Goal: Book appointment/travel/reservation

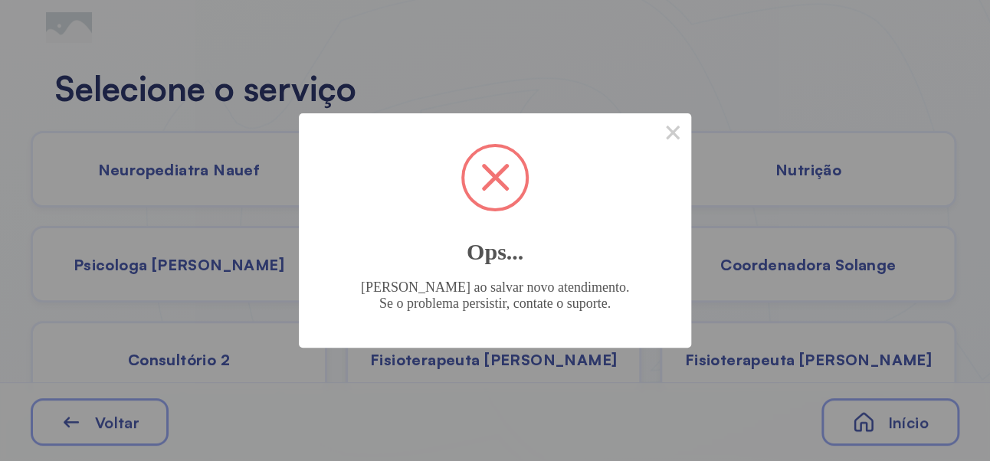
scroll to position [102, 0]
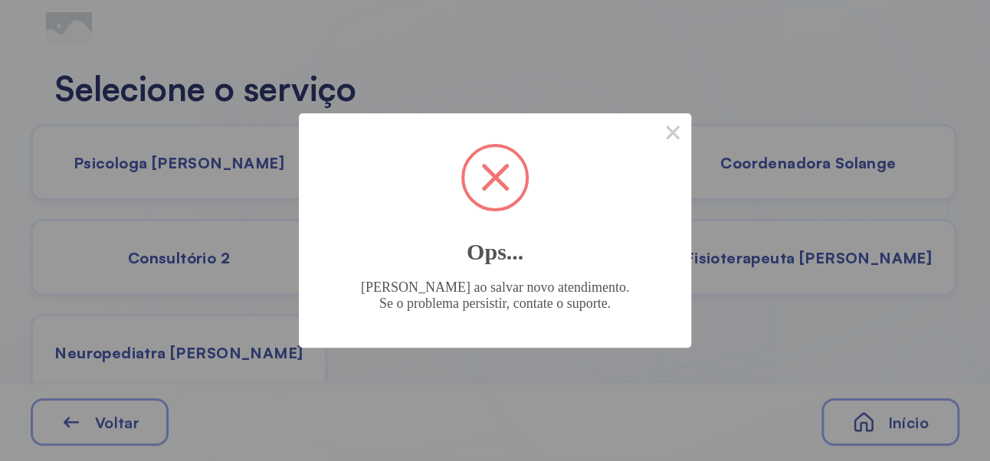
click at [685, 149] on button "×" at bounding box center [672, 131] width 37 height 37
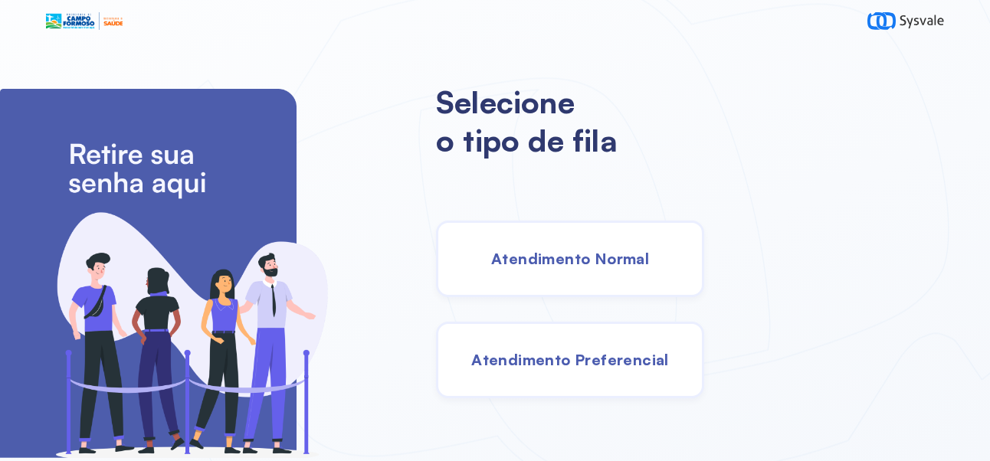
click at [632, 261] on span "Atendimento Normal" at bounding box center [570, 258] width 158 height 19
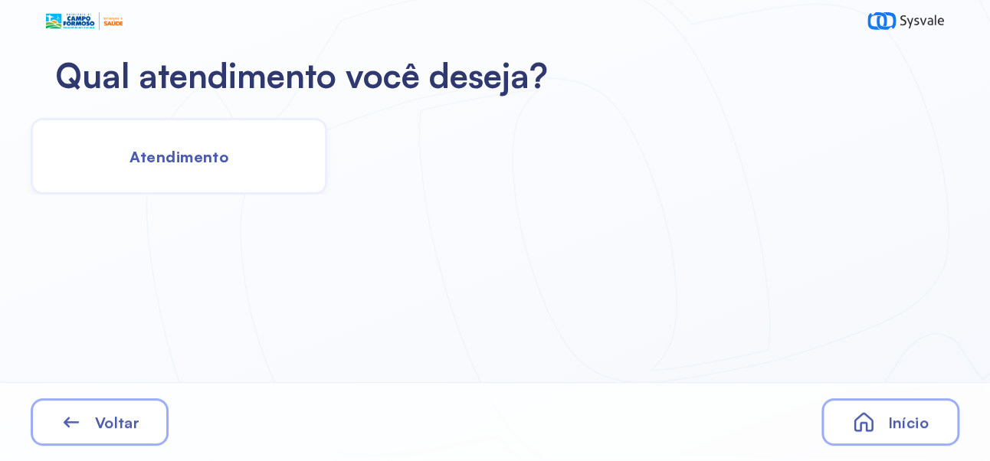
click at [175, 162] on span "Atendimento" at bounding box center [179, 156] width 99 height 19
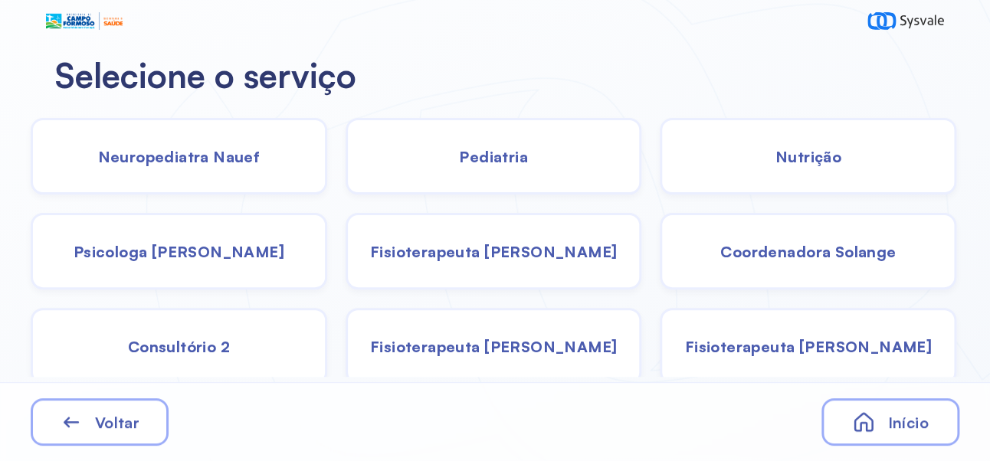
click at [832, 248] on span "Coordenadora Solange" at bounding box center [807, 251] width 175 height 19
click at [526, 150] on span "Pediatria" at bounding box center [493, 156] width 69 height 19
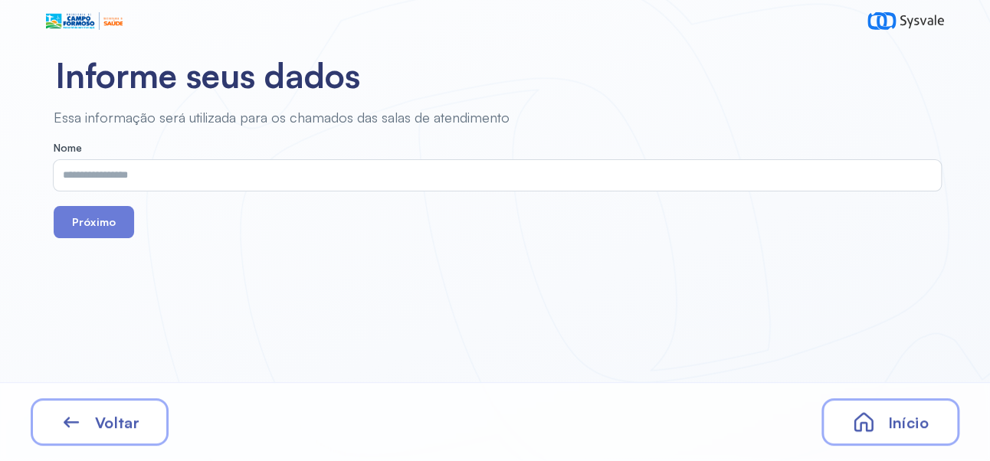
click at [405, 170] on input "text" at bounding box center [494, 175] width 881 height 31
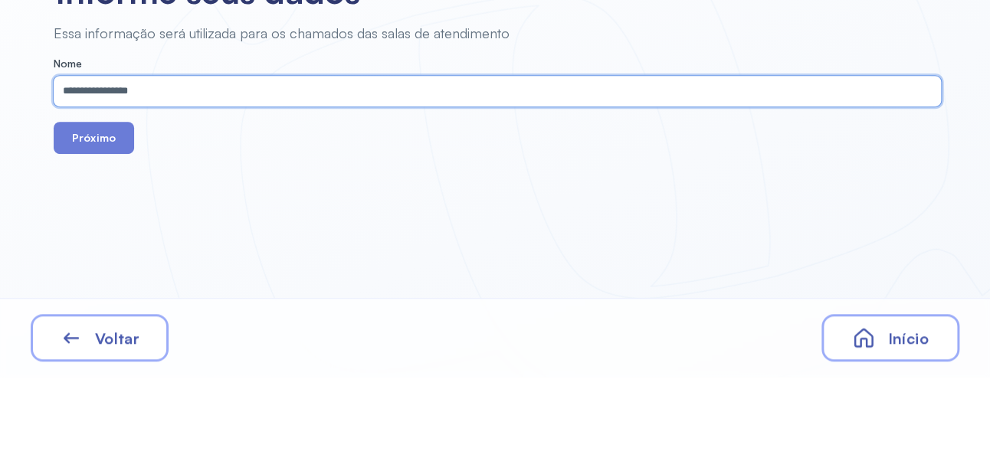
type input "**********"
click at [110, 220] on button "Próximo" at bounding box center [94, 222] width 80 height 32
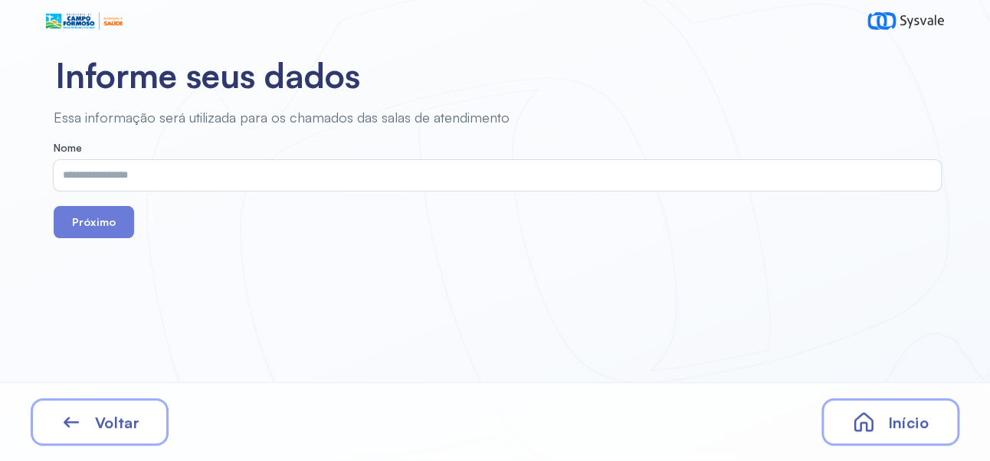
click at [907, 428] on span "Início" at bounding box center [907, 422] width 41 height 19
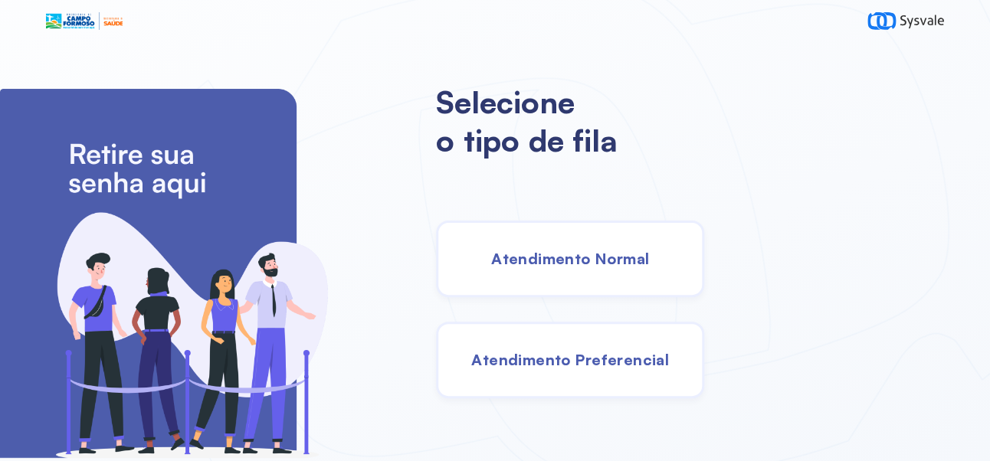
click at [638, 277] on div "Atendimento Normal" at bounding box center [570, 259] width 268 height 77
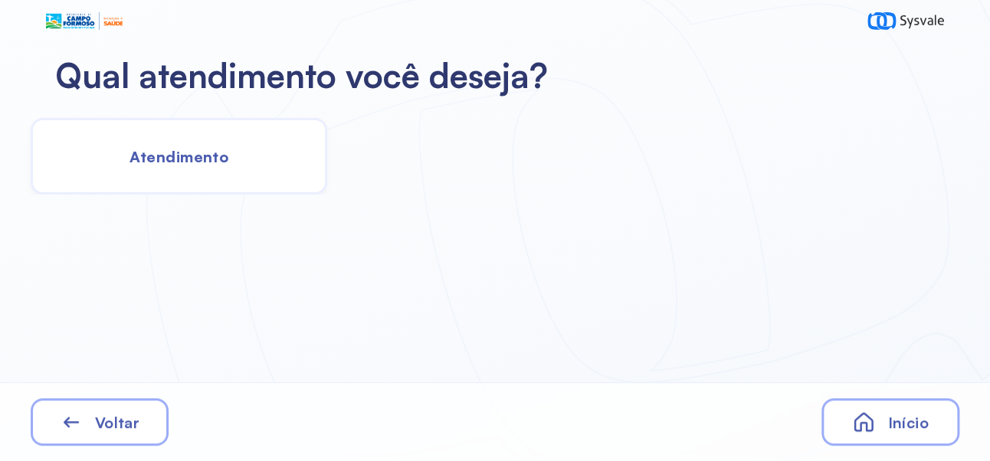
click at [200, 163] on span "Atendimento" at bounding box center [179, 156] width 99 height 19
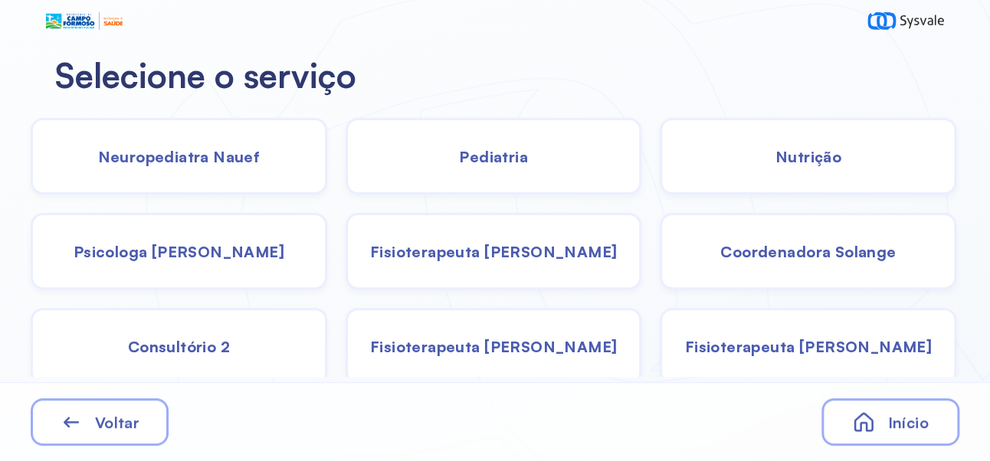
click at [507, 159] on span "Pediatria" at bounding box center [493, 156] width 69 height 19
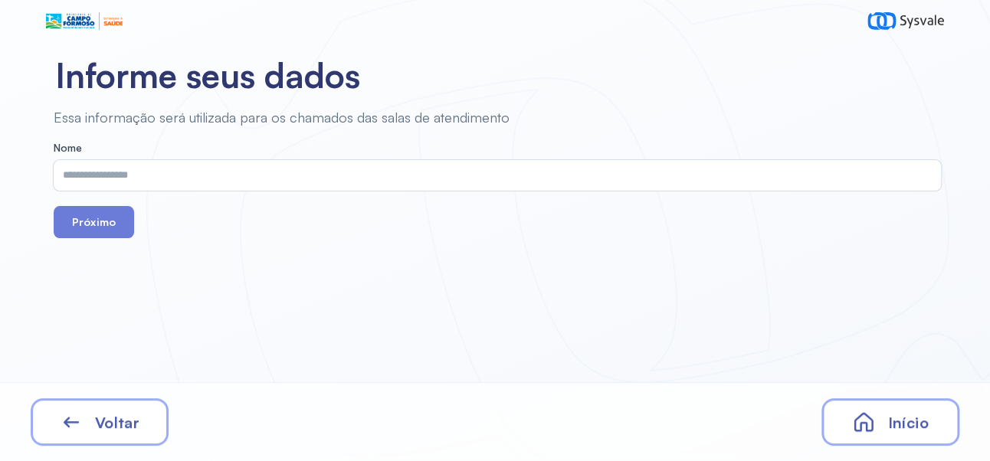
click at [516, 172] on input "text" at bounding box center [494, 175] width 881 height 31
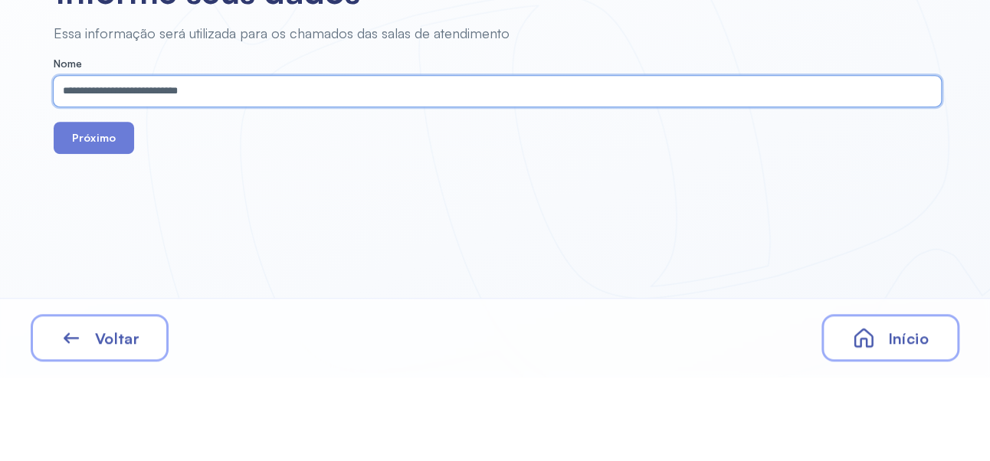
type input "**********"
click at [113, 231] on button "Próximo" at bounding box center [94, 222] width 80 height 32
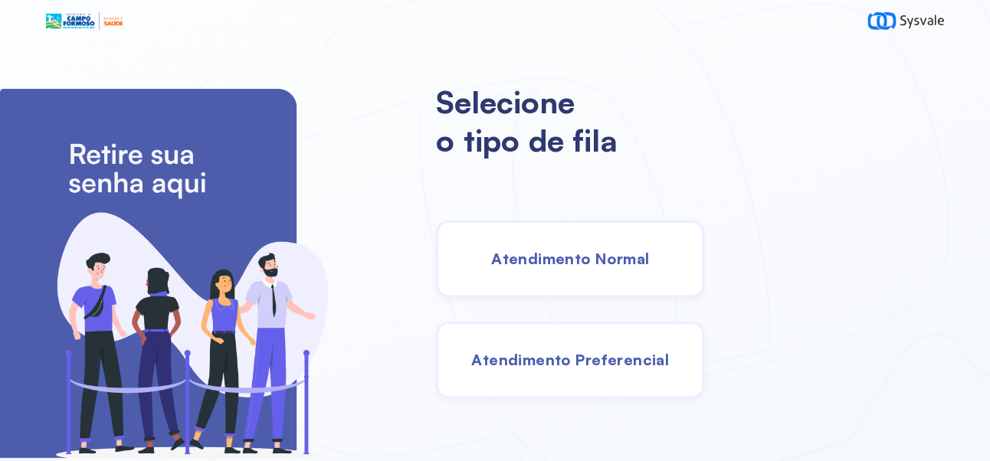
click at [649, 261] on span "Atendimento Normal" at bounding box center [570, 258] width 158 height 19
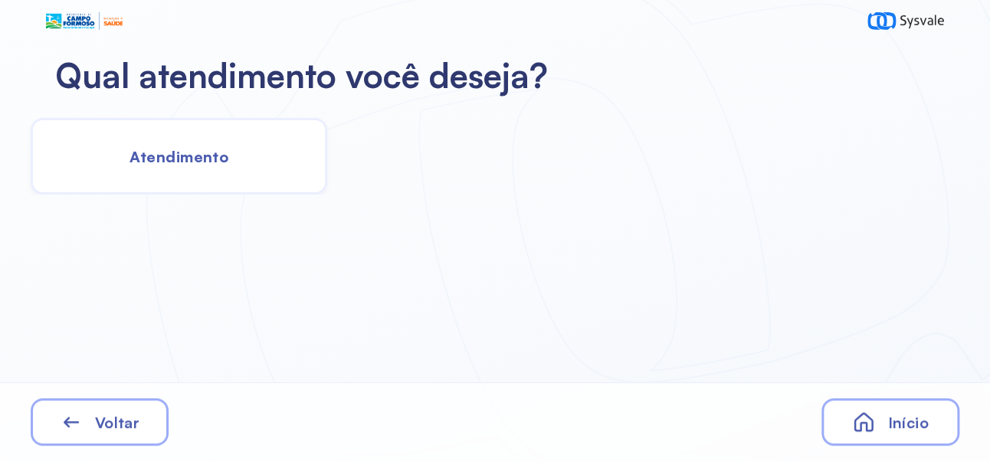
click at [164, 158] on span "Atendimento" at bounding box center [179, 156] width 99 height 19
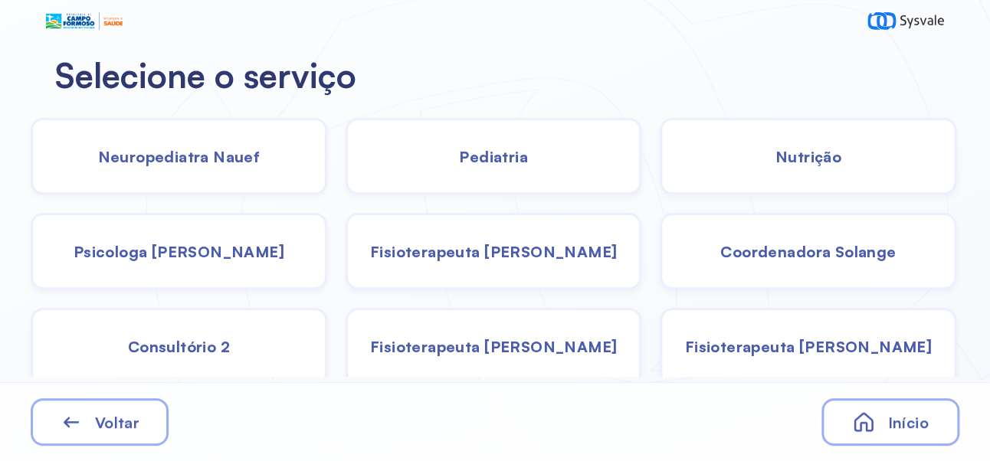
click at [832, 256] on span "Coordenadora Solange" at bounding box center [807, 251] width 175 height 19
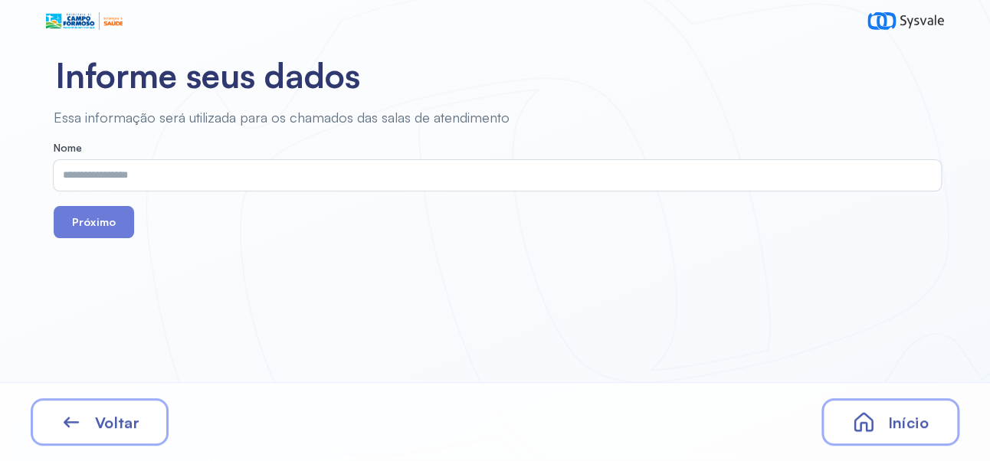
click at [415, 171] on input "text" at bounding box center [494, 175] width 881 height 31
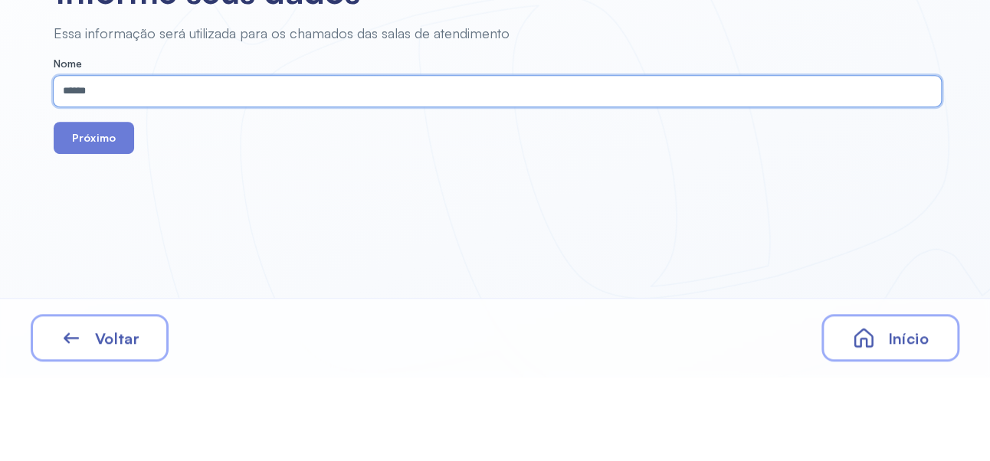
type input "*****"
type input "**********"
click at [103, 225] on button "Próximo" at bounding box center [94, 222] width 80 height 32
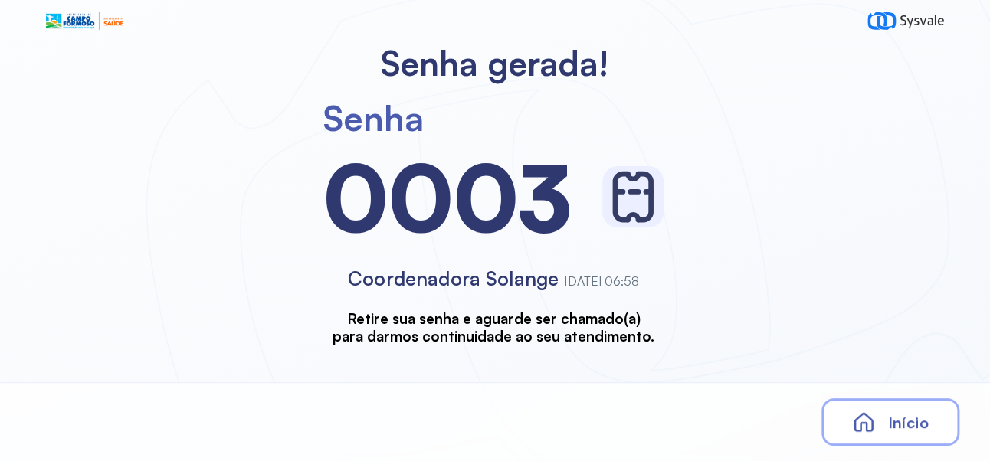
click at [905, 422] on span "Início" at bounding box center [907, 422] width 41 height 19
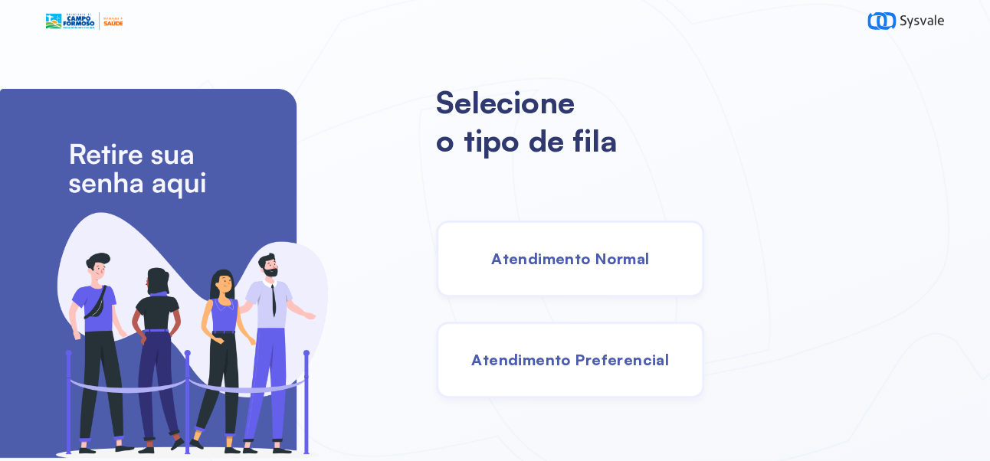
click at [649, 268] on span "Atendimento Normal" at bounding box center [570, 258] width 158 height 19
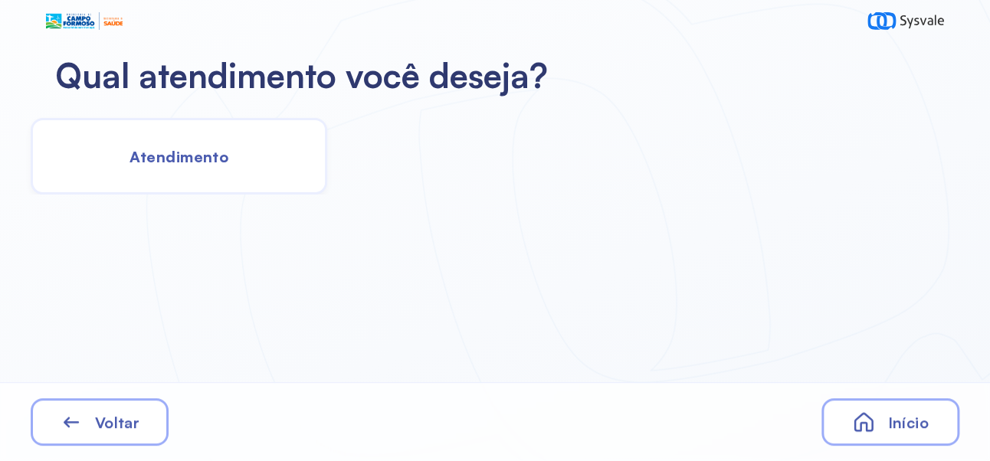
click at [172, 162] on span "Atendimento" at bounding box center [179, 156] width 99 height 19
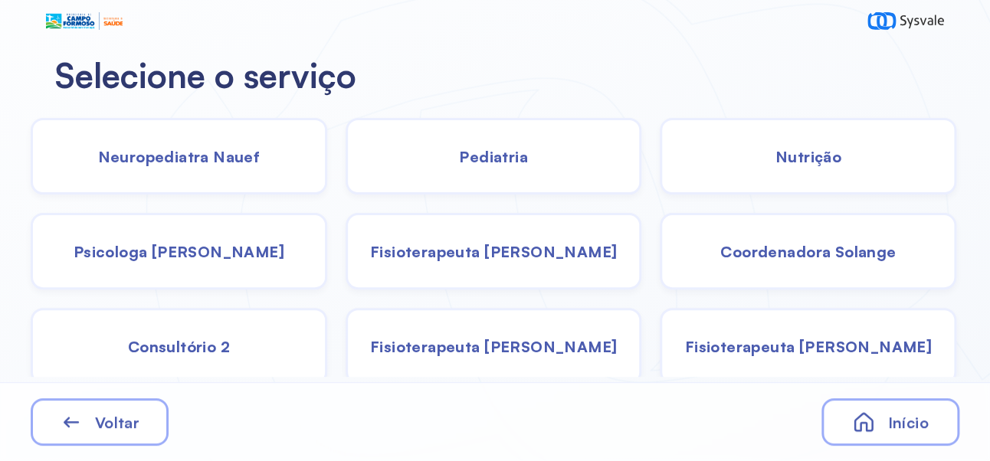
click at [800, 156] on span "Nutrição" at bounding box center [809, 156] width 66 height 19
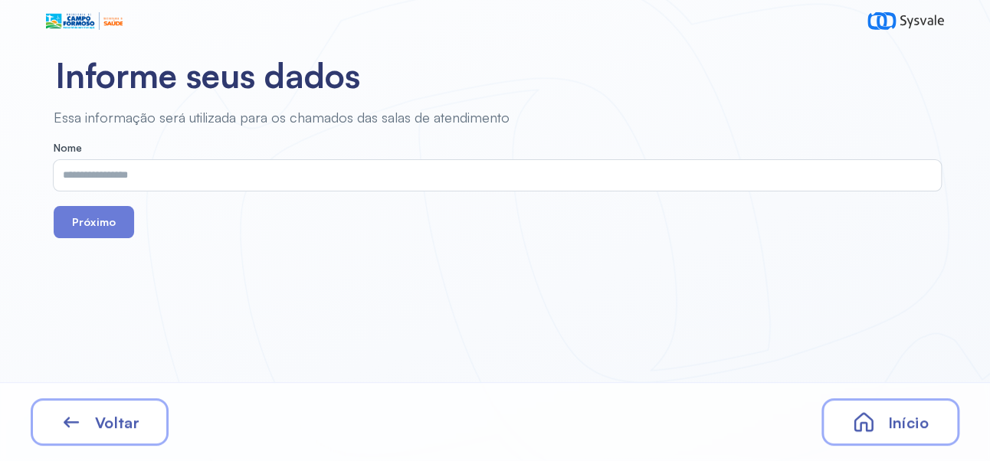
click at [490, 181] on input "text" at bounding box center [494, 175] width 881 height 31
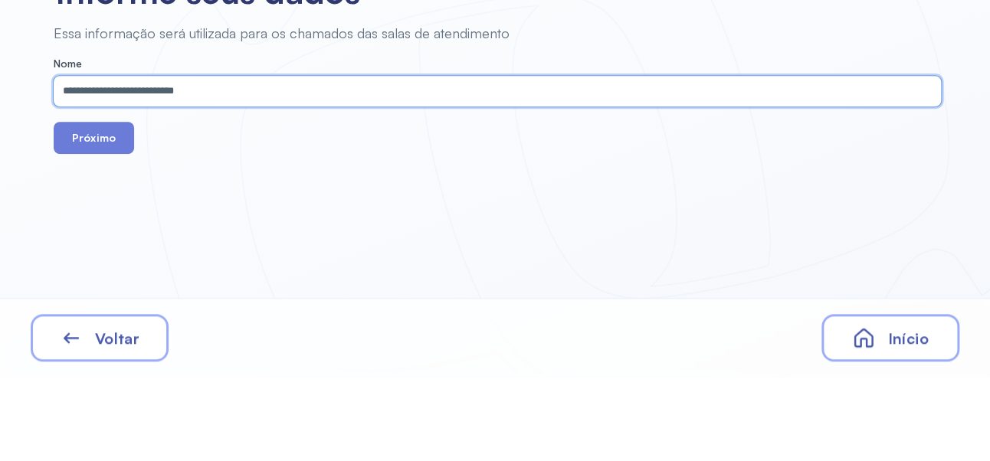
type input "**********"
click at [88, 222] on button "Próximo" at bounding box center [94, 222] width 80 height 32
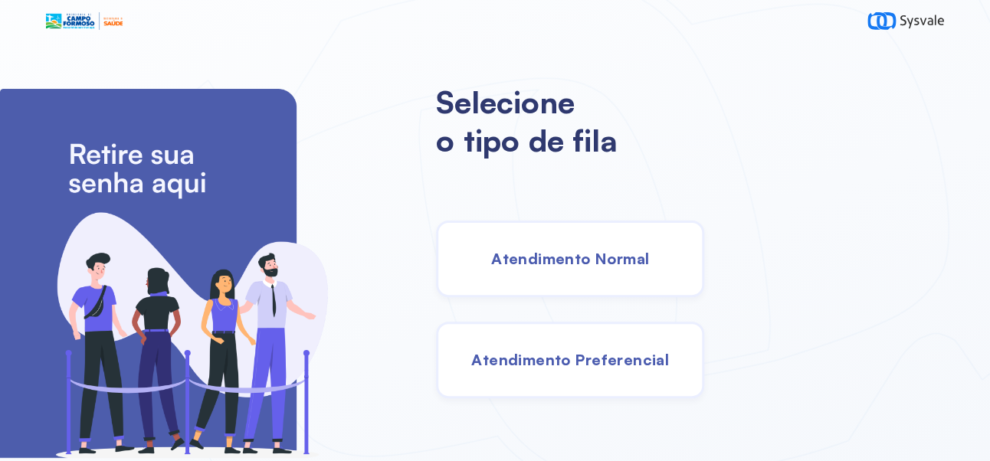
click at [645, 268] on span "Atendimento Normal" at bounding box center [570, 258] width 158 height 19
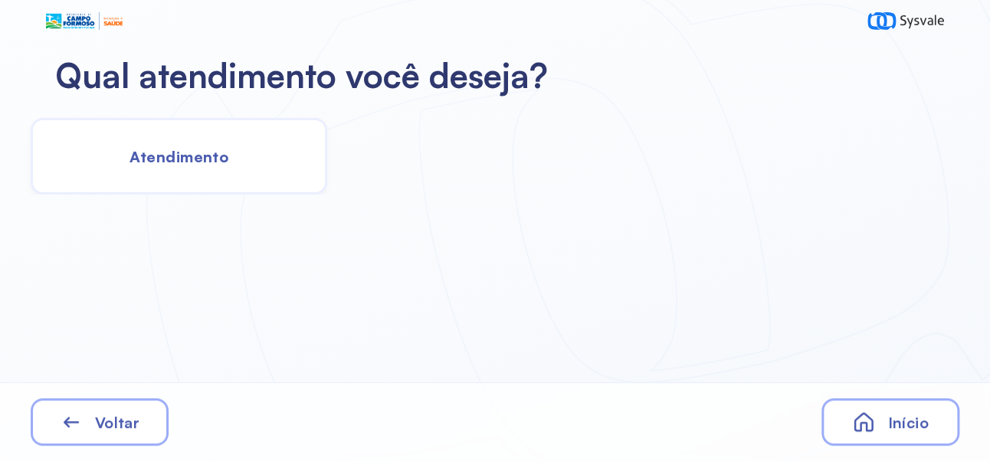
click at [195, 155] on span "Atendimento" at bounding box center [179, 156] width 99 height 19
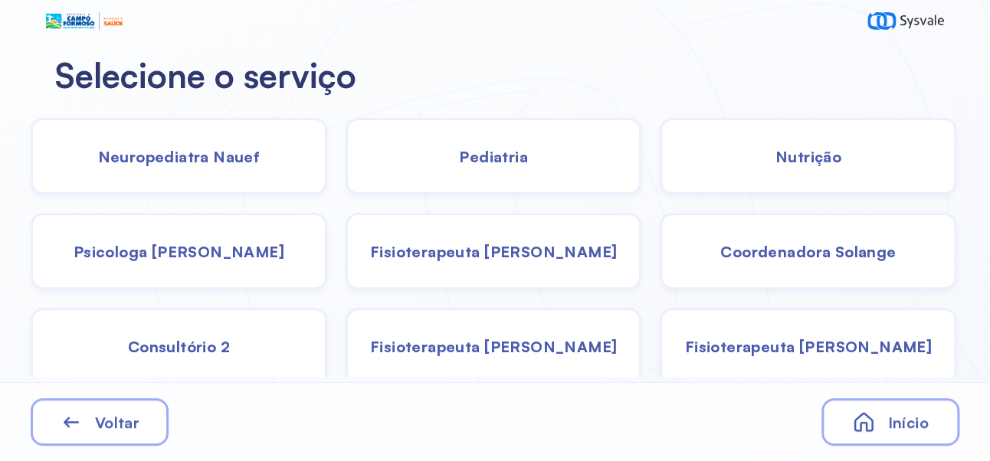
click at [813, 248] on span "Coordenadora Solange" at bounding box center [807, 251] width 175 height 19
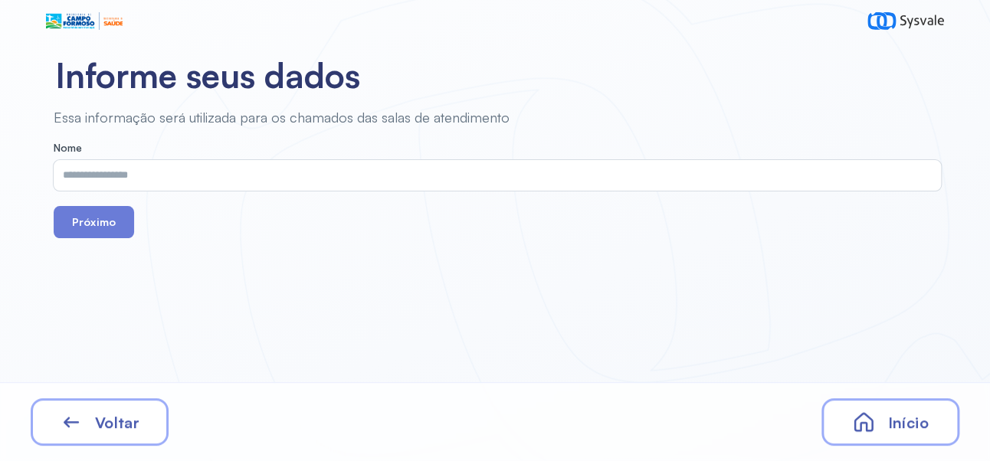
click at [362, 171] on input "text" at bounding box center [494, 175] width 881 height 31
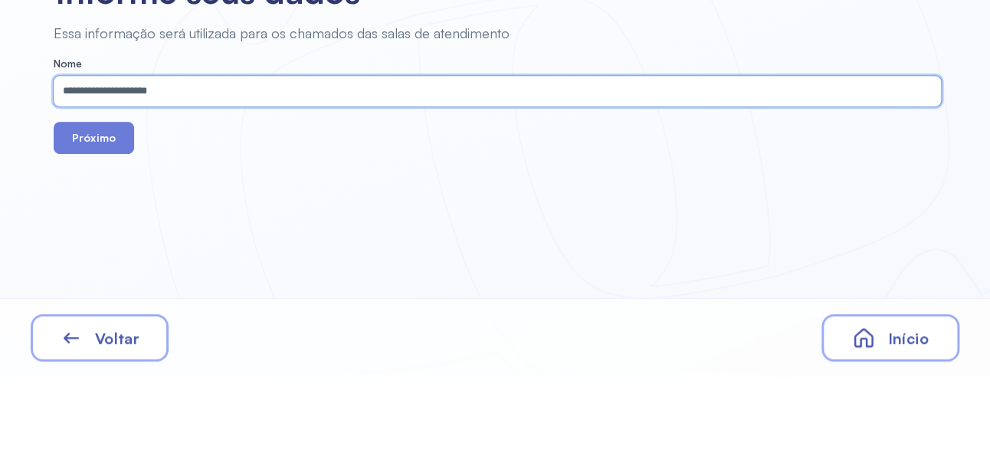
type input "**********"
click at [95, 225] on button "Próximo" at bounding box center [94, 222] width 80 height 32
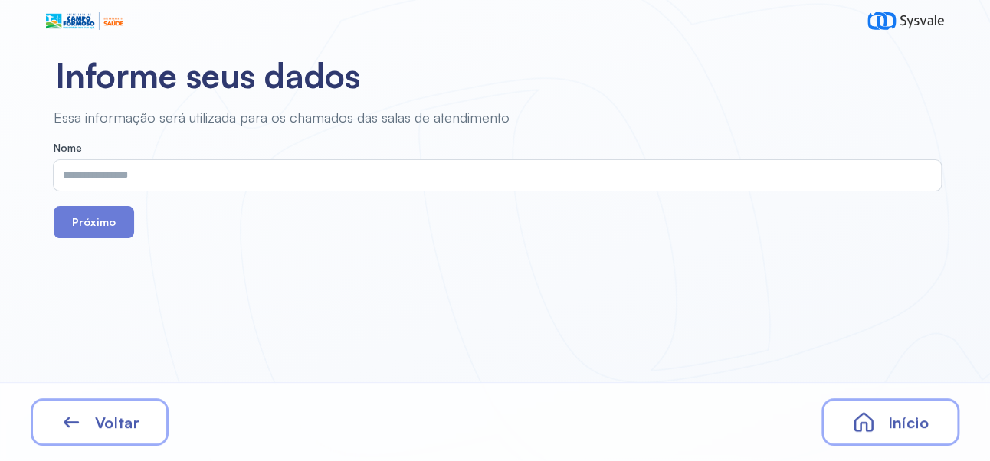
click at [910, 421] on span "Início" at bounding box center [907, 422] width 41 height 19
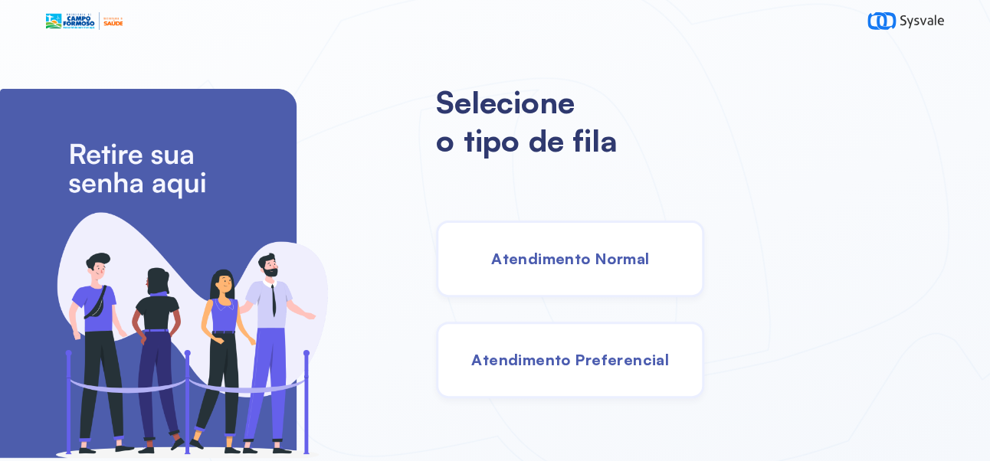
click at [649, 265] on span "Atendimento Normal" at bounding box center [570, 258] width 158 height 19
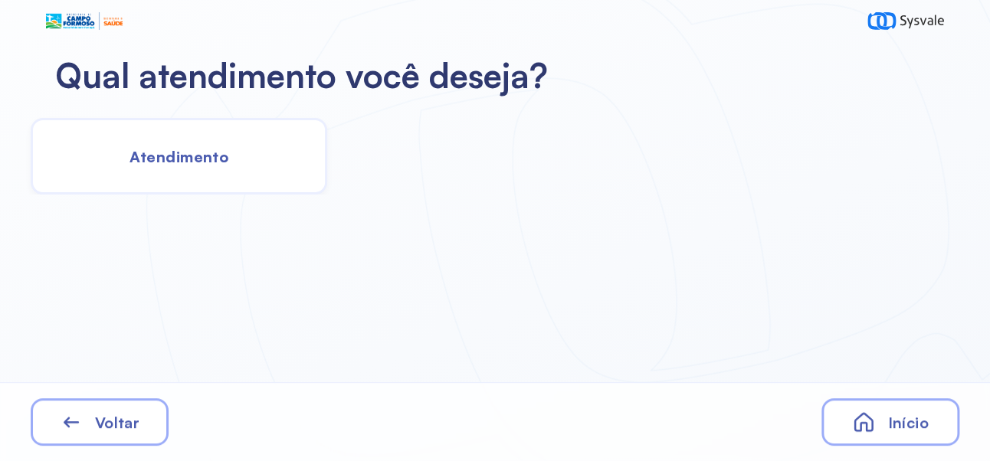
click at [191, 149] on span "Atendimento" at bounding box center [179, 156] width 99 height 19
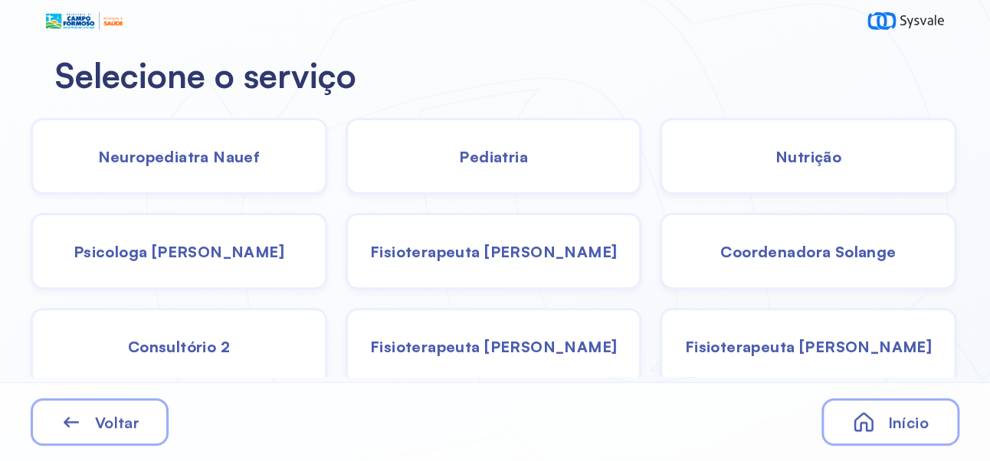
click at [225, 276] on div "Psicologa [PERSON_NAME]" at bounding box center [179, 251] width 297 height 77
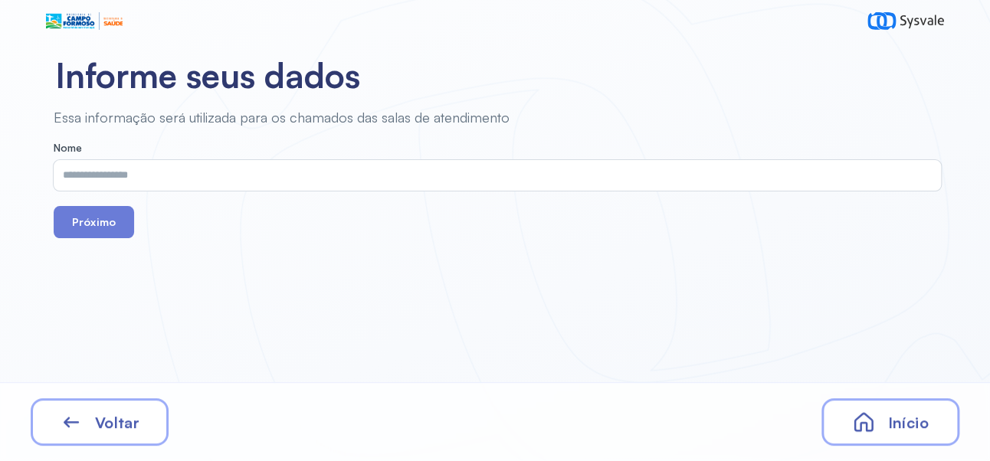
click at [454, 182] on input "text" at bounding box center [494, 175] width 881 height 31
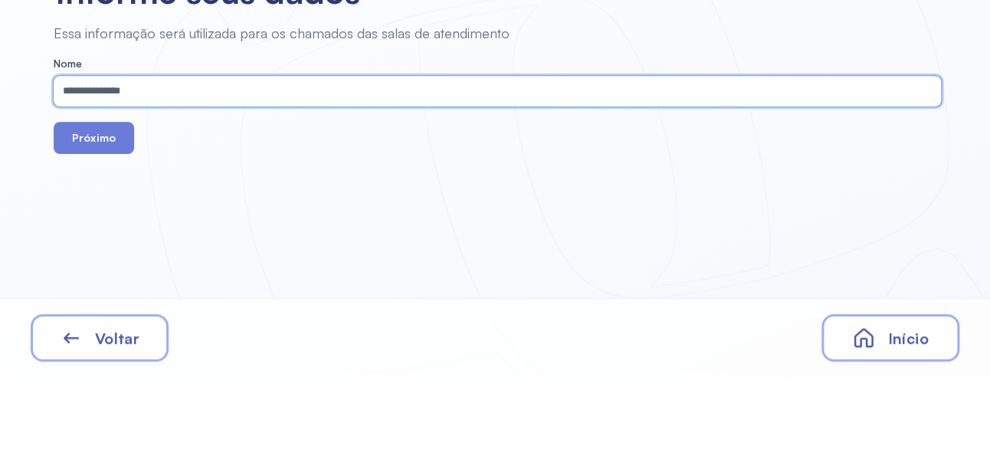
click at [94, 172] on input "**********" at bounding box center [494, 175] width 881 height 31
click at [70, 178] on input "**********" at bounding box center [494, 175] width 881 height 31
type input "**********"
click at [97, 218] on button "Próximo" at bounding box center [94, 222] width 80 height 32
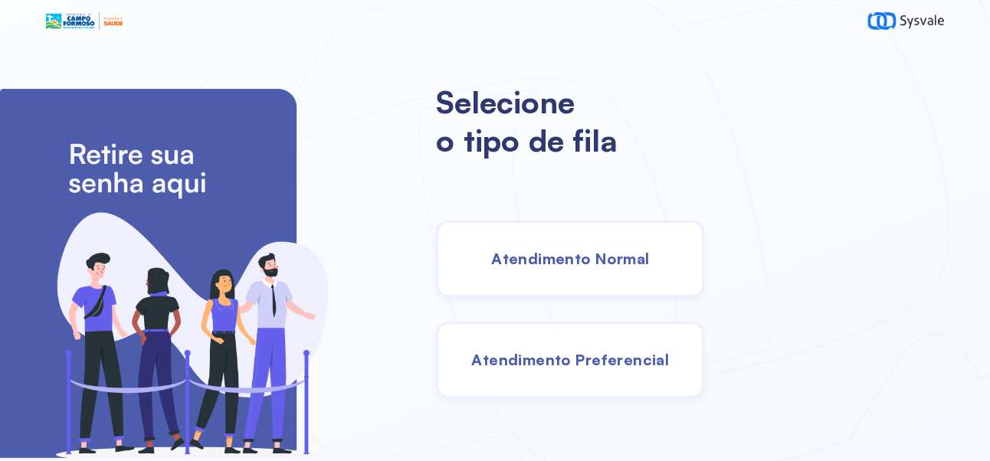
click at [632, 276] on div "Atendimento Normal" at bounding box center [570, 259] width 268 height 77
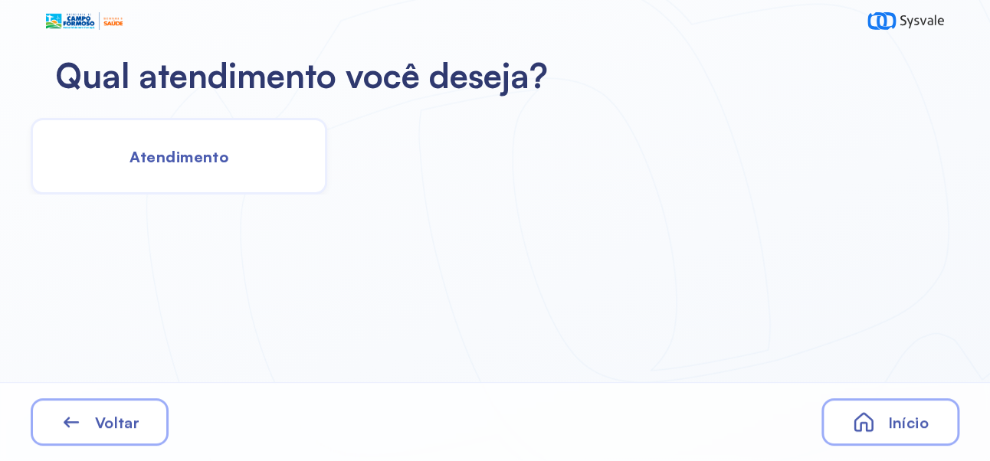
click at [196, 136] on div "Atendimento" at bounding box center [179, 156] width 297 height 77
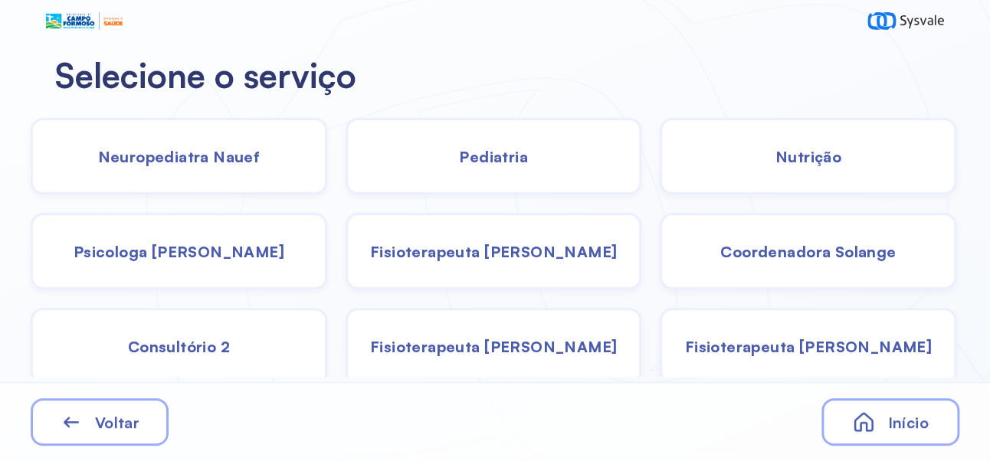
click at [509, 149] on span "Pediatria" at bounding box center [493, 156] width 69 height 19
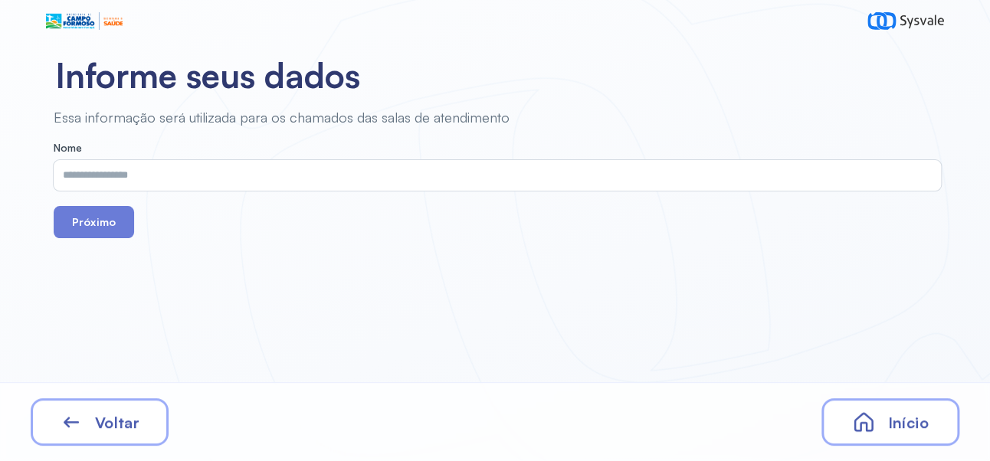
click at [377, 172] on input "text" at bounding box center [494, 175] width 881 height 31
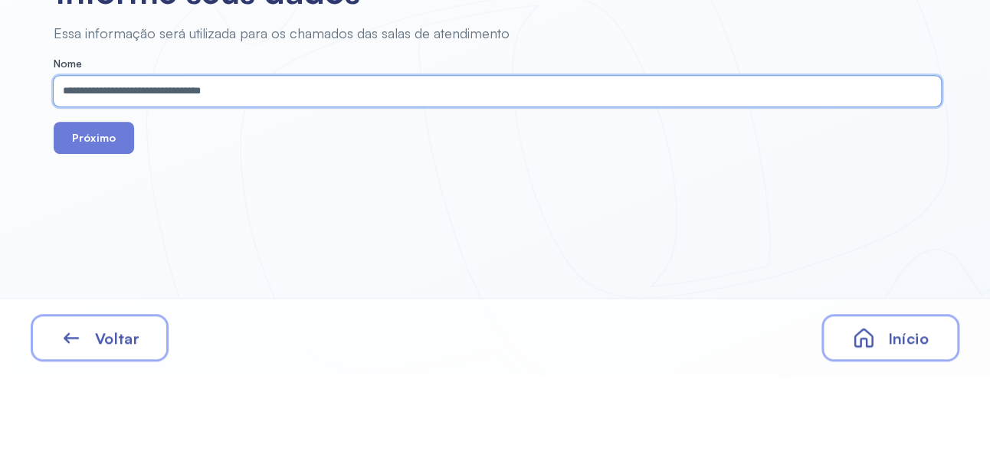
click at [133, 182] on input "**********" at bounding box center [494, 175] width 881 height 31
type input "**********"
click at [96, 217] on button "Próximo" at bounding box center [94, 222] width 80 height 32
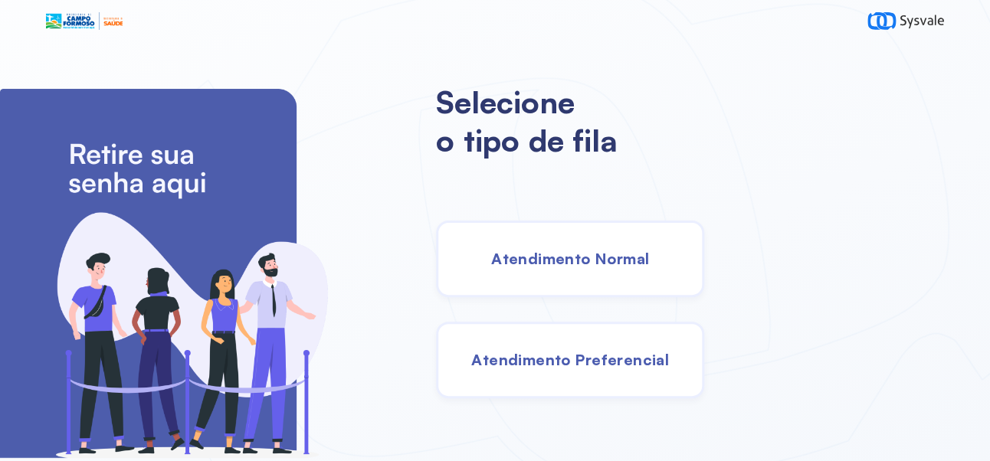
click at [642, 268] on span "Atendimento Normal" at bounding box center [570, 258] width 158 height 19
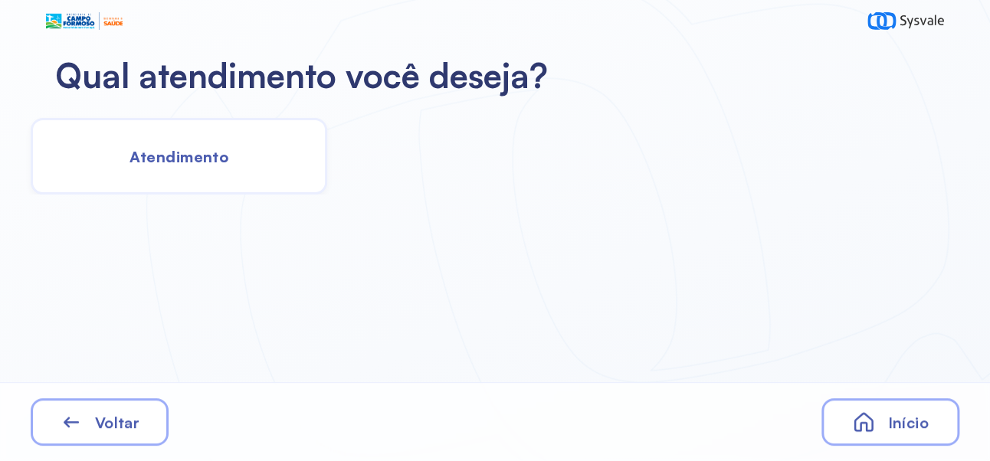
click at [191, 144] on div "Atendimento" at bounding box center [179, 156] width 297 height 77
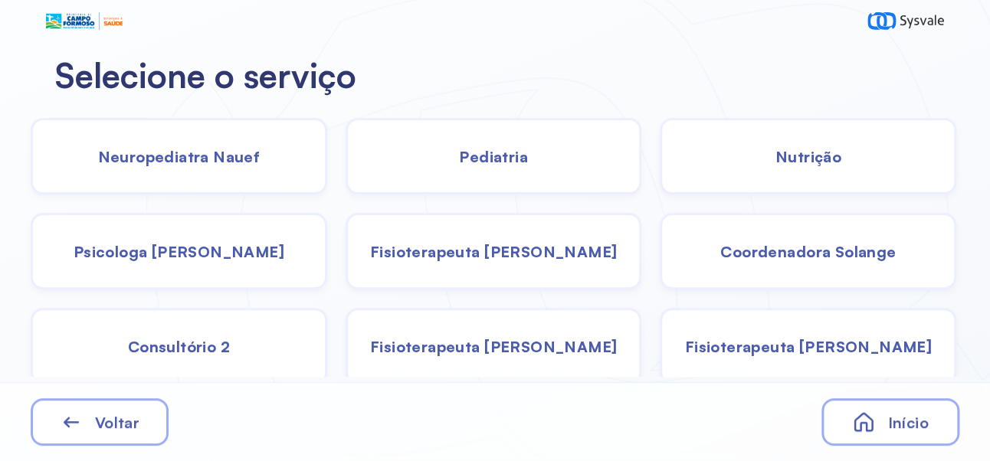
click at [839, 140] on div "Nutrição" at bounding box center [808, 156] width 297 height 77
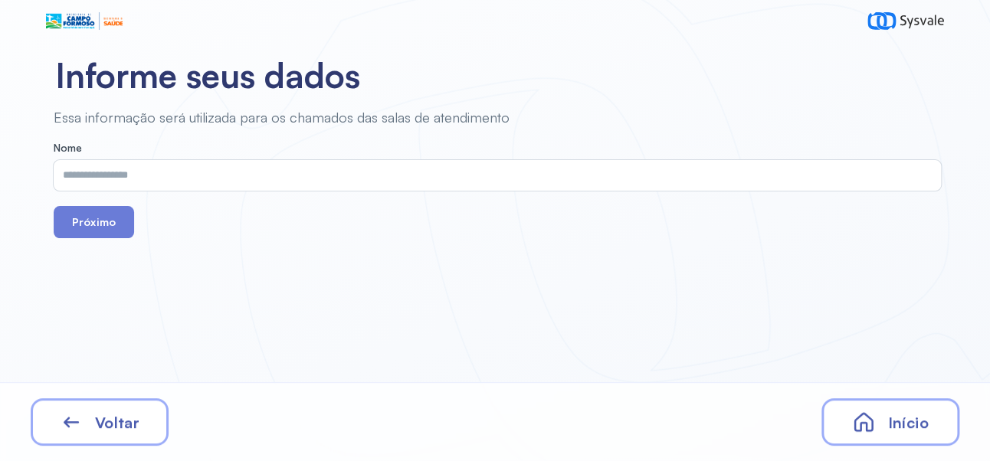
click at [491, 175] on input "text" at bounding box center [494, 175] width 881 height 31
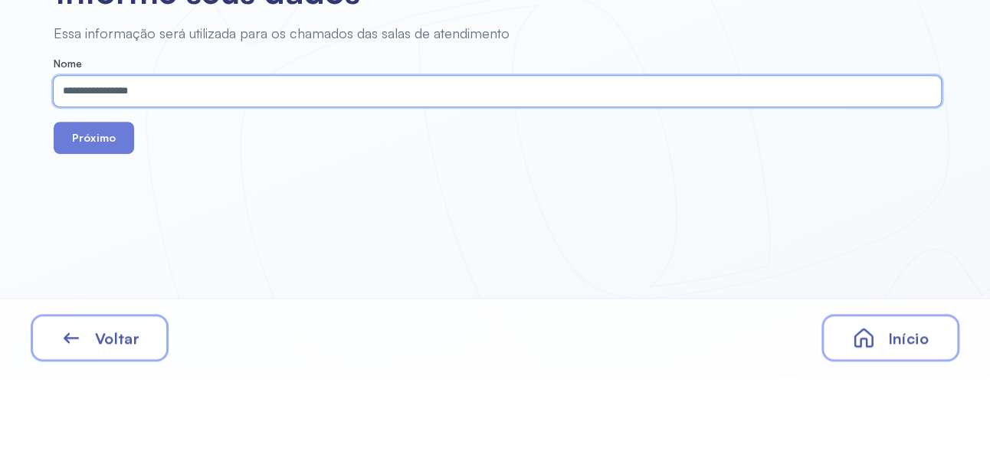
type input "**********"
click at [113, 217] on button "Próximo" at bounding box center [94, 222] width 80 height 32
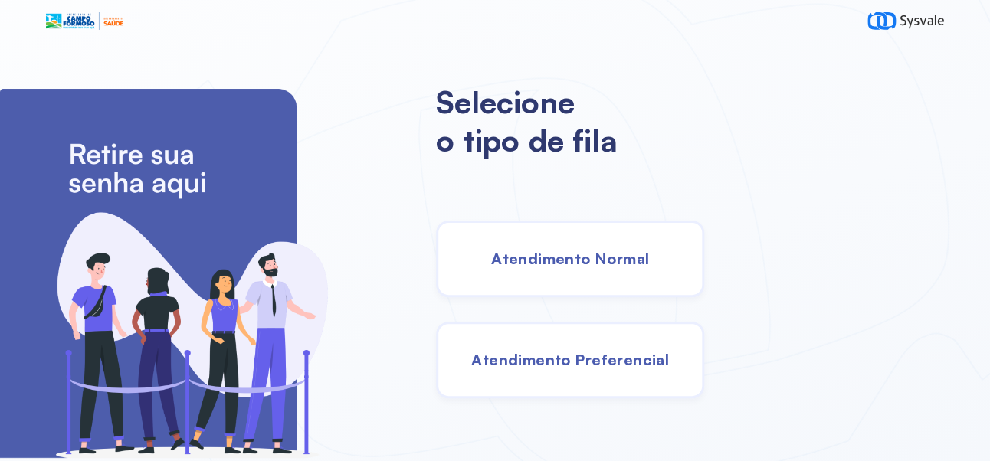
click at [649, 267] on span "Atendimento Normal" at bounding box center [570, 258] width 158 height 19
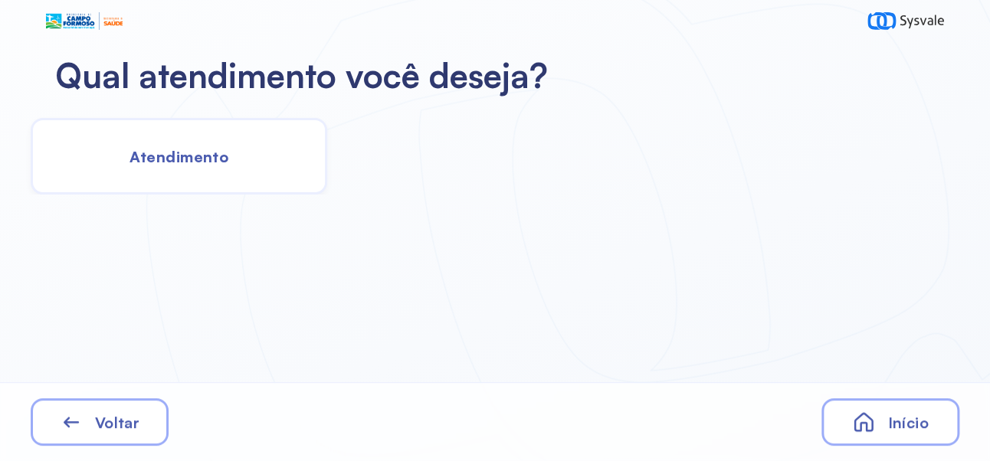
click at [203, 171] on div "Atendimento" at bounding box center [179, 156] width 297 height 77
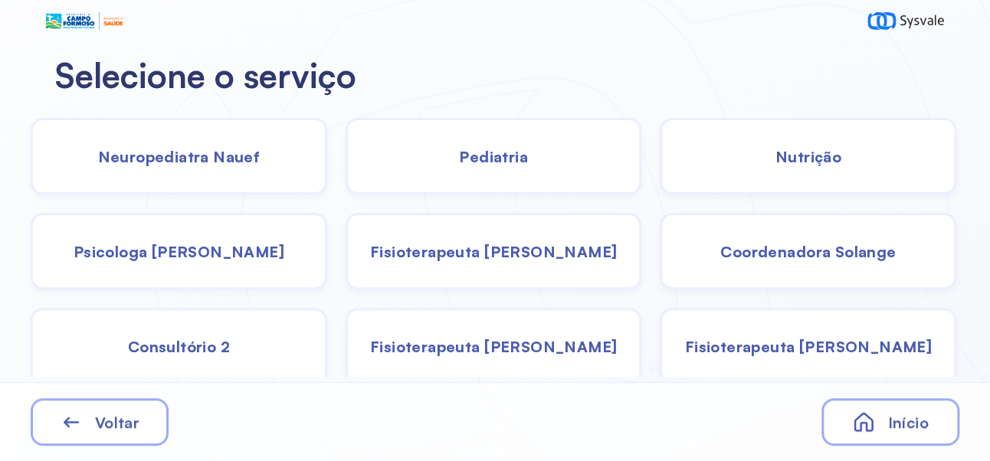
click at [523, 163] on span "Pediatria" at bounding box center [493, 156] width 69 height 19
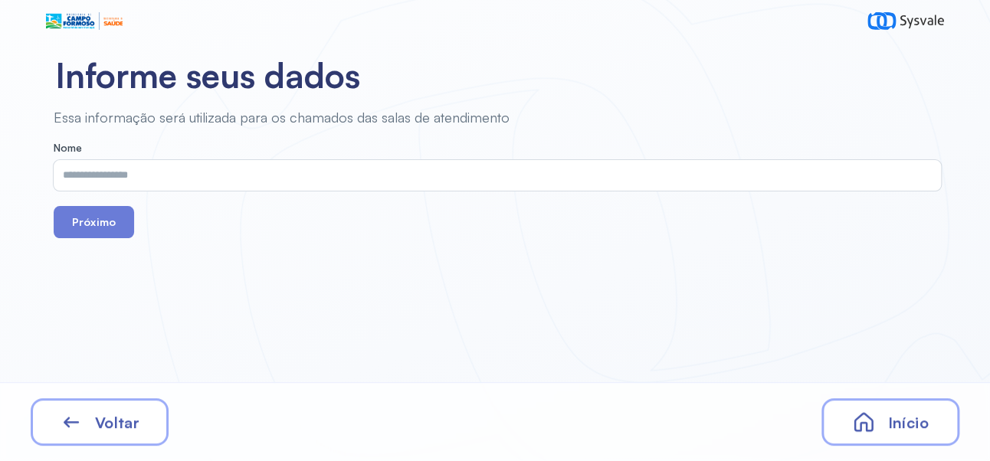
click at [567, 160] on input "text" at bounding box center [494, 175] width 881 height 31
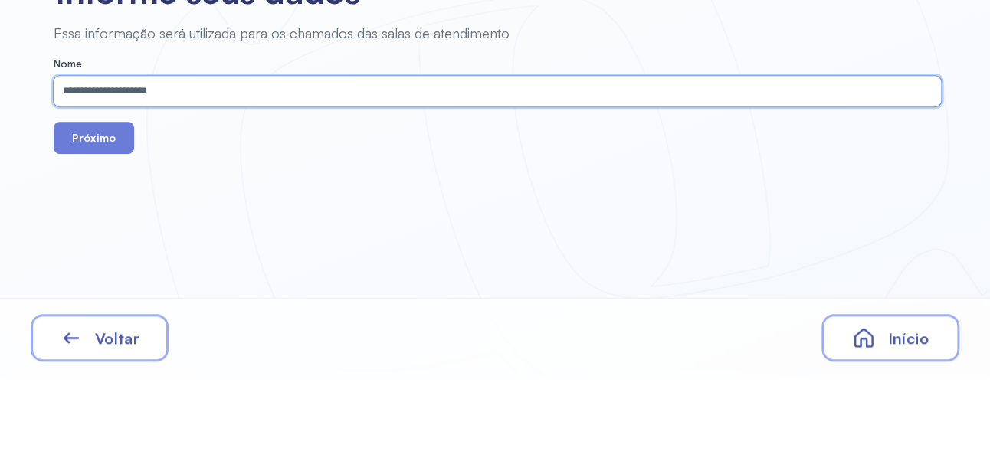
type input "**********"
click at [97, 228] on button "Próximo" at bounding box center [94, 222] width 80 height 32
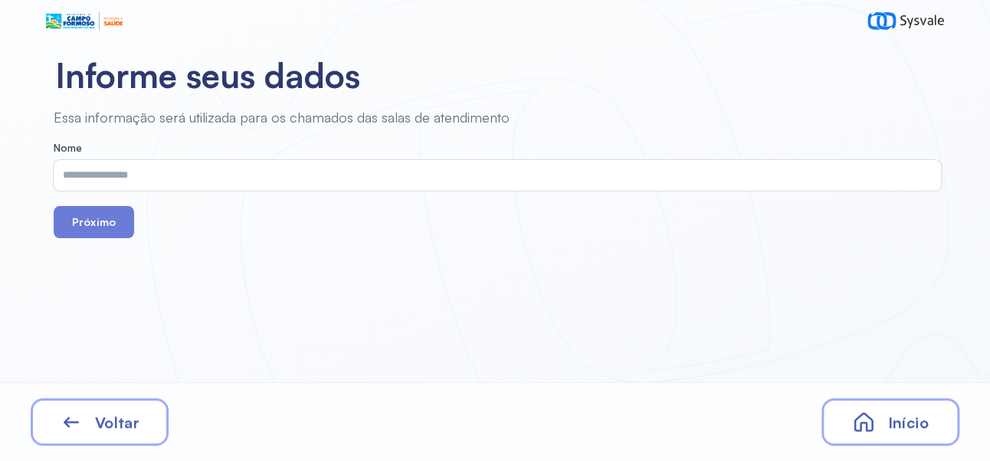
click at [896, 426] on span "Início" at bounding box center [907, 422] width 41 height 19
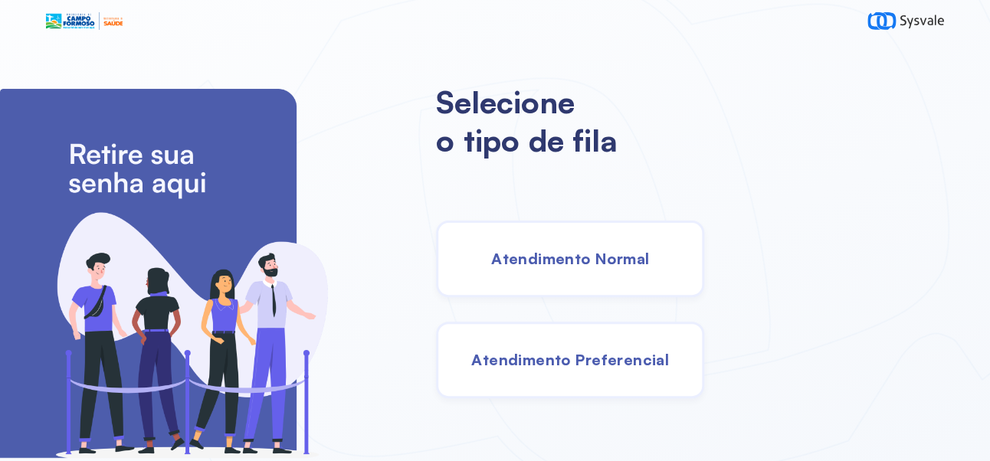
click at [645, 265] on span "Atendimento Normal" at bounding box center [570, 258] width 158 height 19
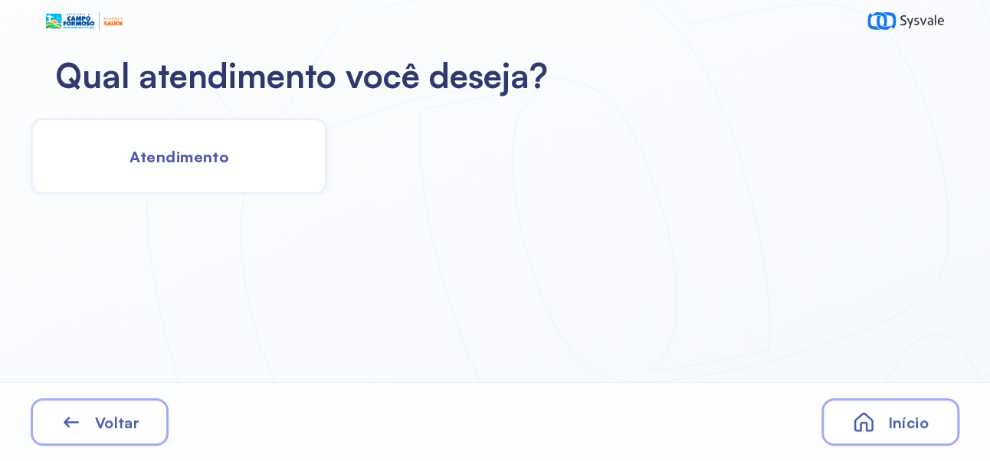
click at [200, 156] on span "Atendimento" at bounding box center [179, 156] width 99 height 19
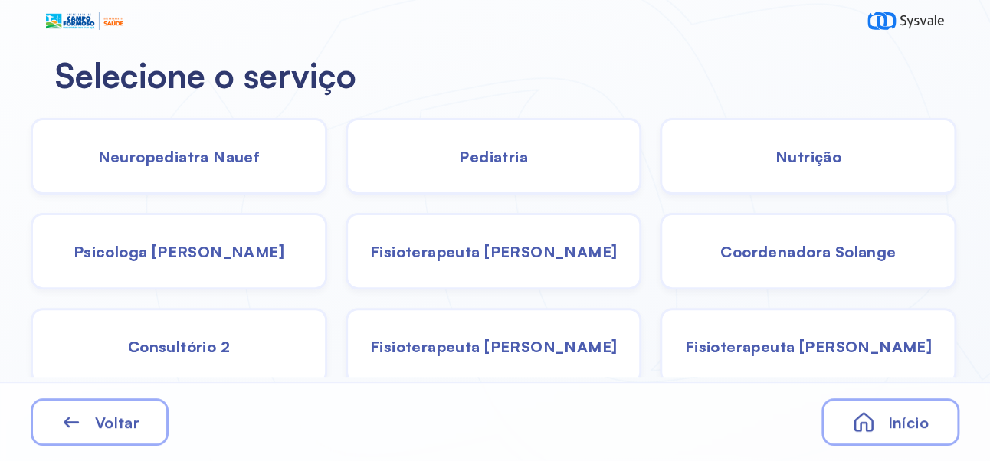
click at [821, 250] on span "Coordenadora Solange" at bounding box center [807, 251] width 175 height 19
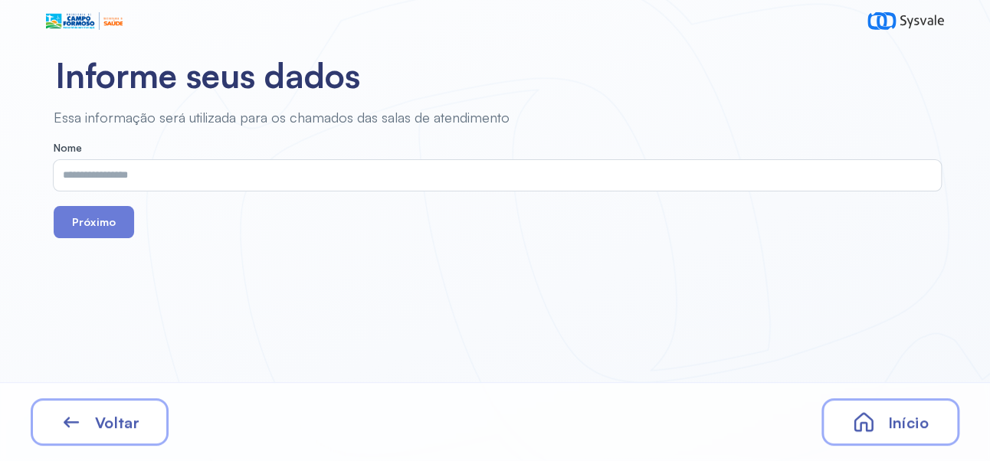
click at [544, 172] on input "text" at bounding box center [494, 175] width 881 height 31
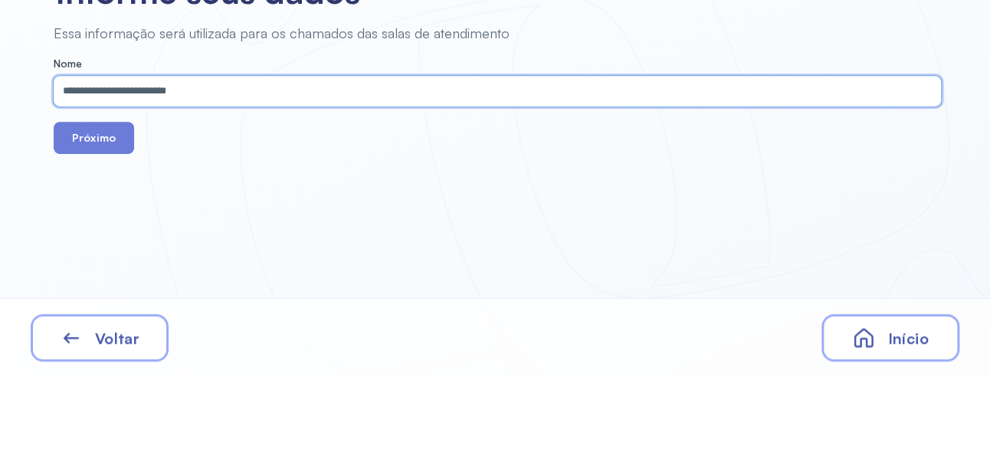
type input "**********"
click at [106, 215] on button "Próximo" at bounding box center [94, 222] width 80 height 32
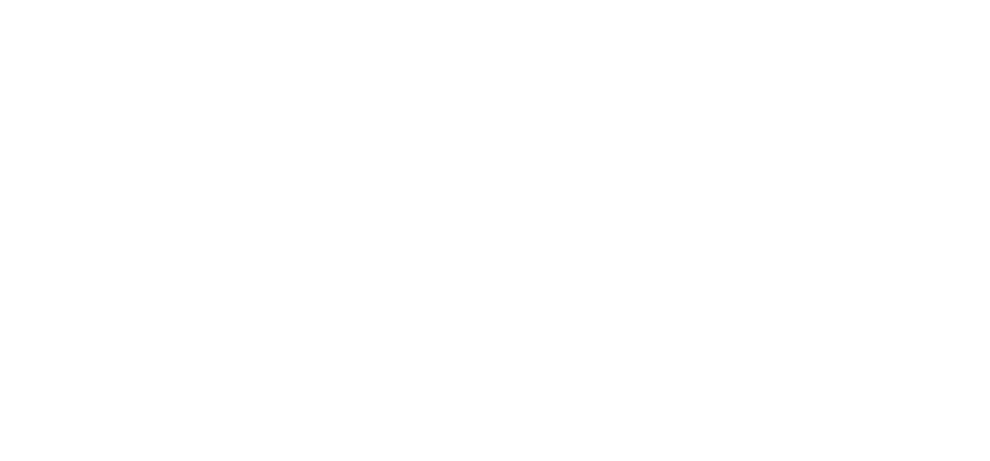
click at [637, 0] on html at bounding box center [495, 0] width 990 height 0
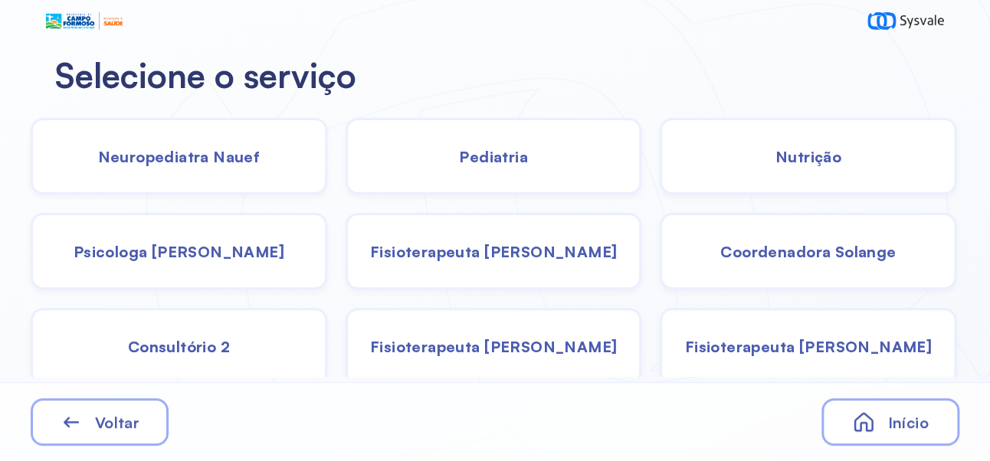
click at [896, 434] on div "Início" at bounding box center [891, 423] width 138 height 48
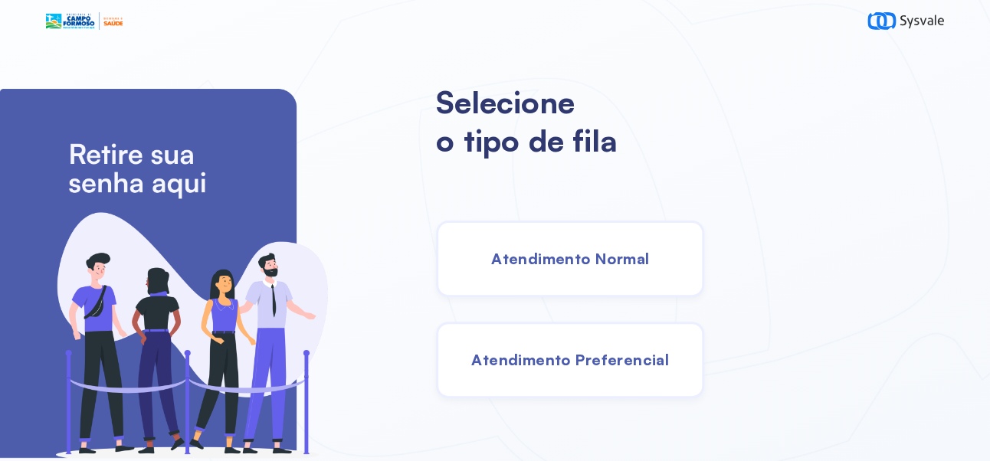
click at [638, 261] on span "Atendimento Normal" at bounding box center [570, 258] width 158 height 19
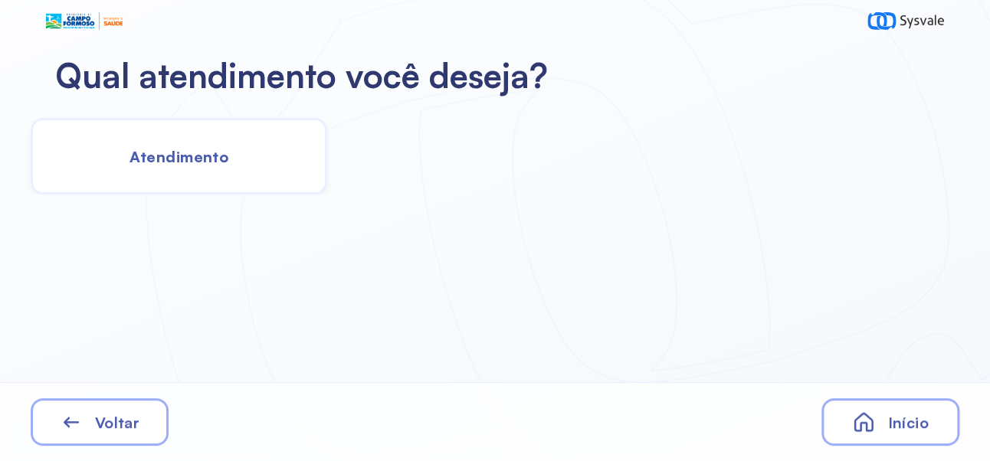
click at [195, 150] on span "Atendimento" at bounding box center [179, 156] width 99 height 19
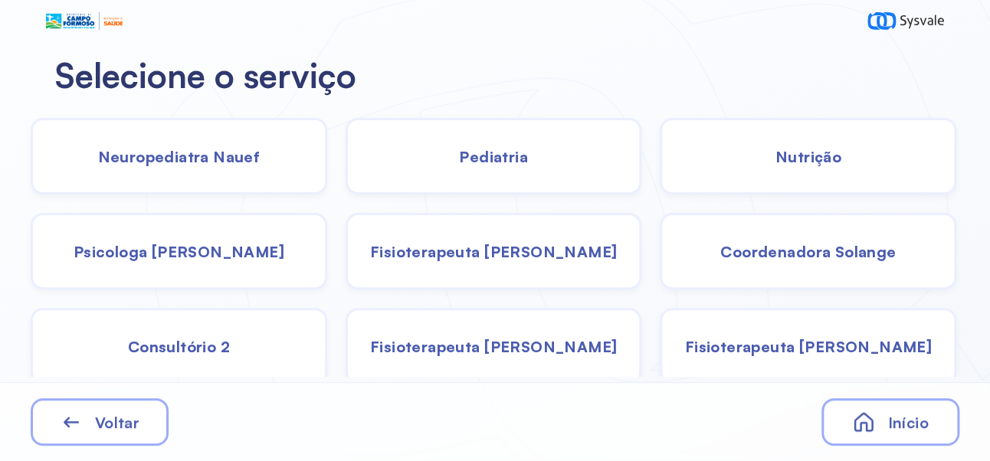
click at [848, 271] on div "Coordenadora Solange" at bounding box center [808, 251] width 297 height 77
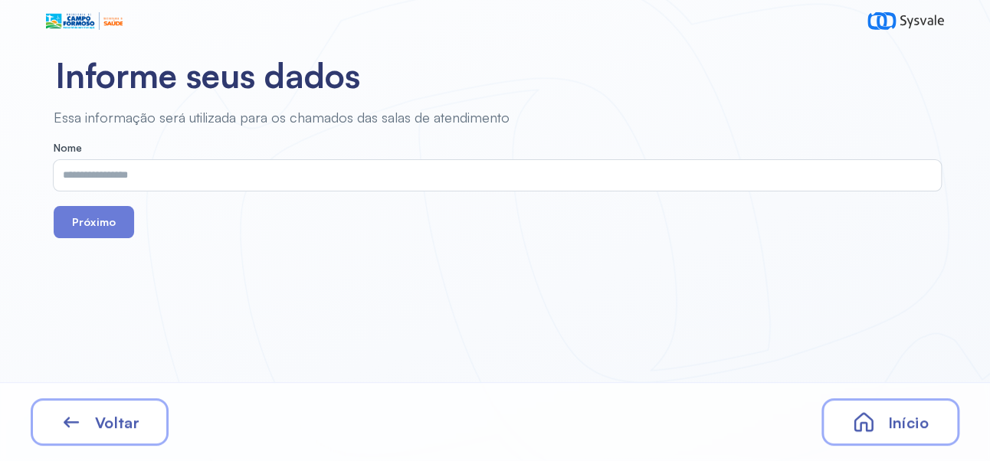
click at [496, 171] on input "text" at bounding box center [494, 175] width 881 height 31
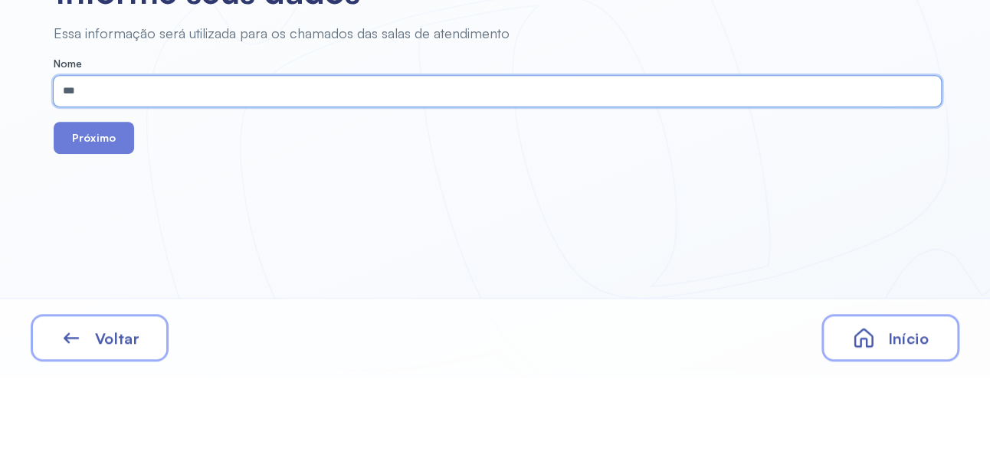
type input "****"
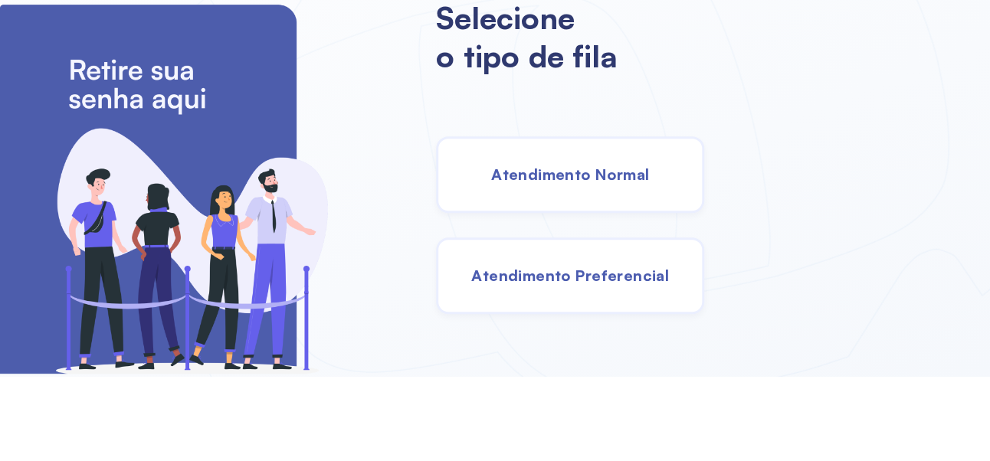
click at [340, 317] on img at bounding box center [178, 273] width 357 height 369
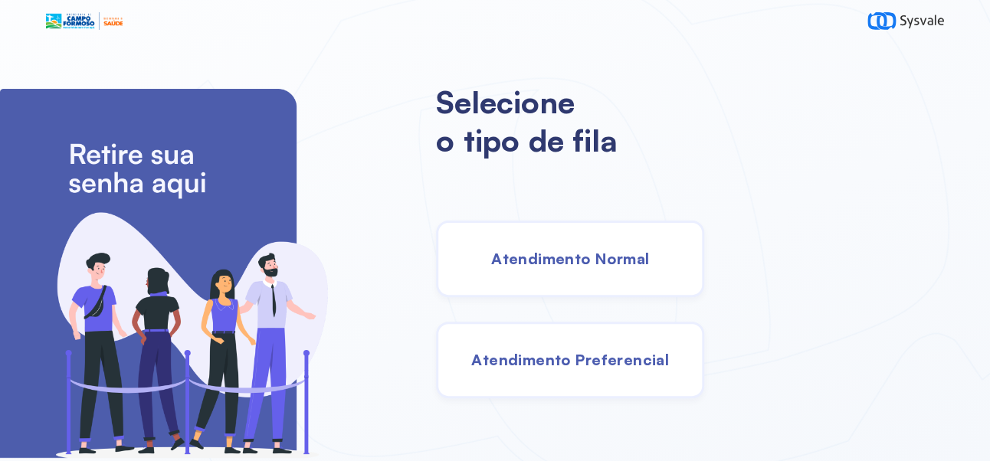
click at [639, 262] on span "Atendimento Normal" at bounding box center [570, 258] width 158 height 19
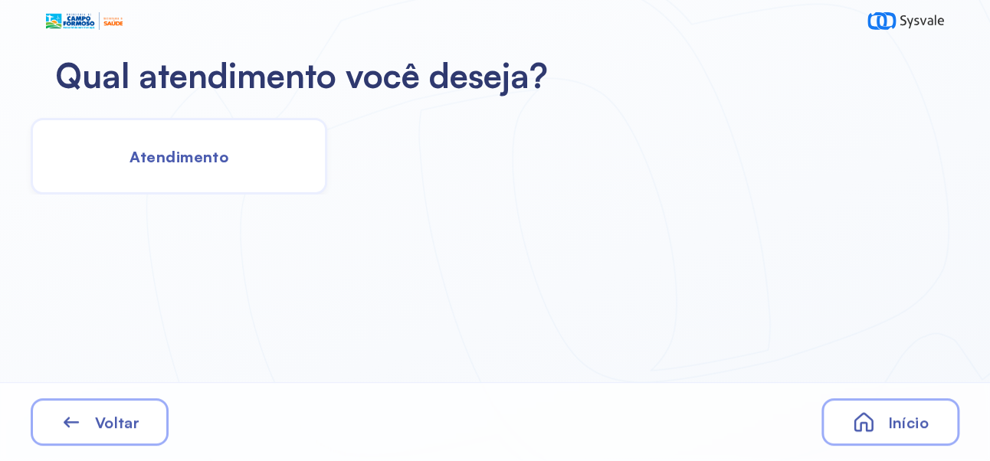
click at [218, 168] on div "Atendimento" at bounding box center [179, 156] width 297 height 77
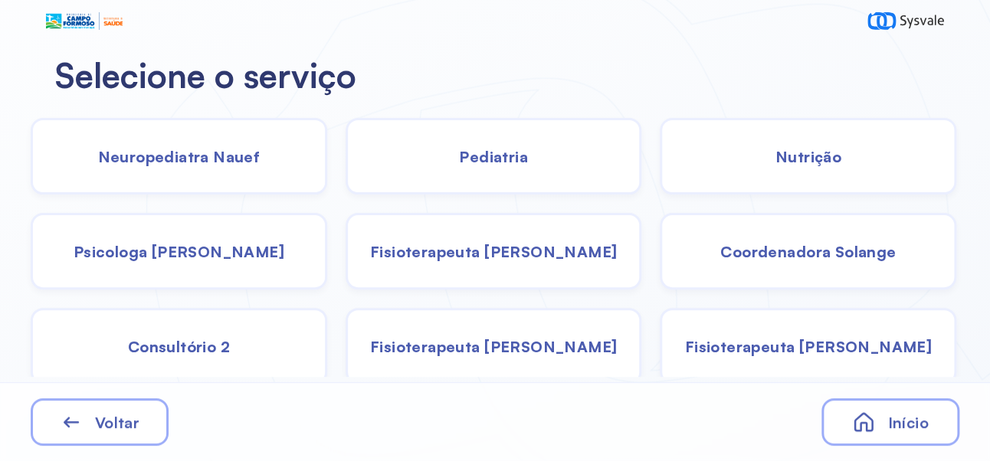
click at [851, 244] on span "Coordenadora Solange" at bounding box center [807, 251] width 175 height 19
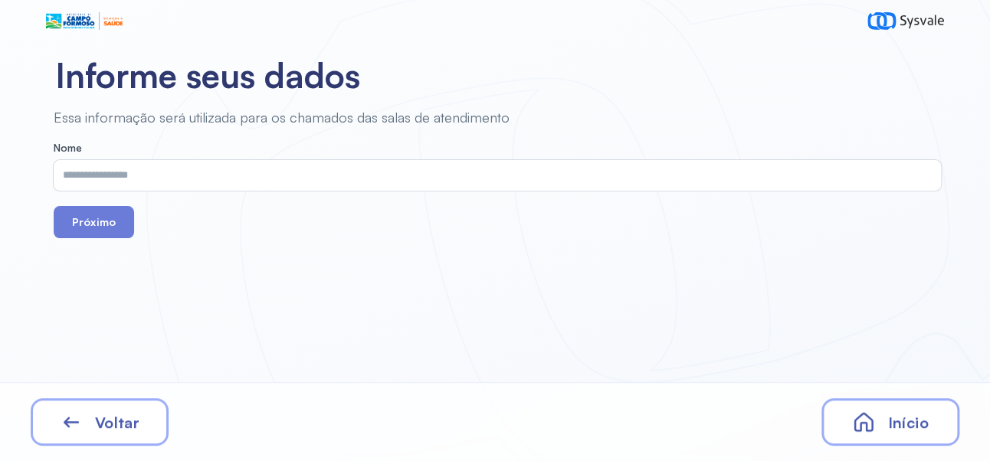
click at [487, 170] on input "text" at bounding box center [494, 175] width 881 height 31
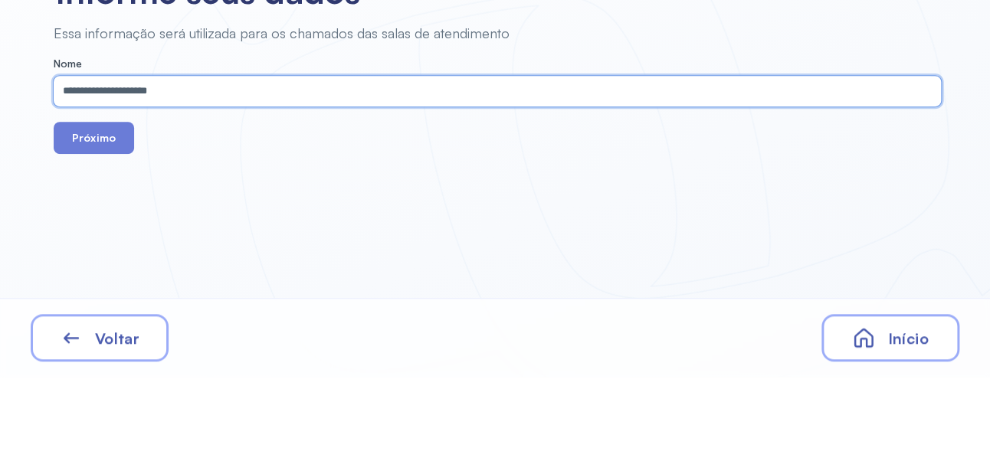
type input "**********"
click at [98, 208] on button "Próximo" at bounding box center [94, 222] width 80 height 32
